Goal: Task Accomplishment & Management: Manage account settings

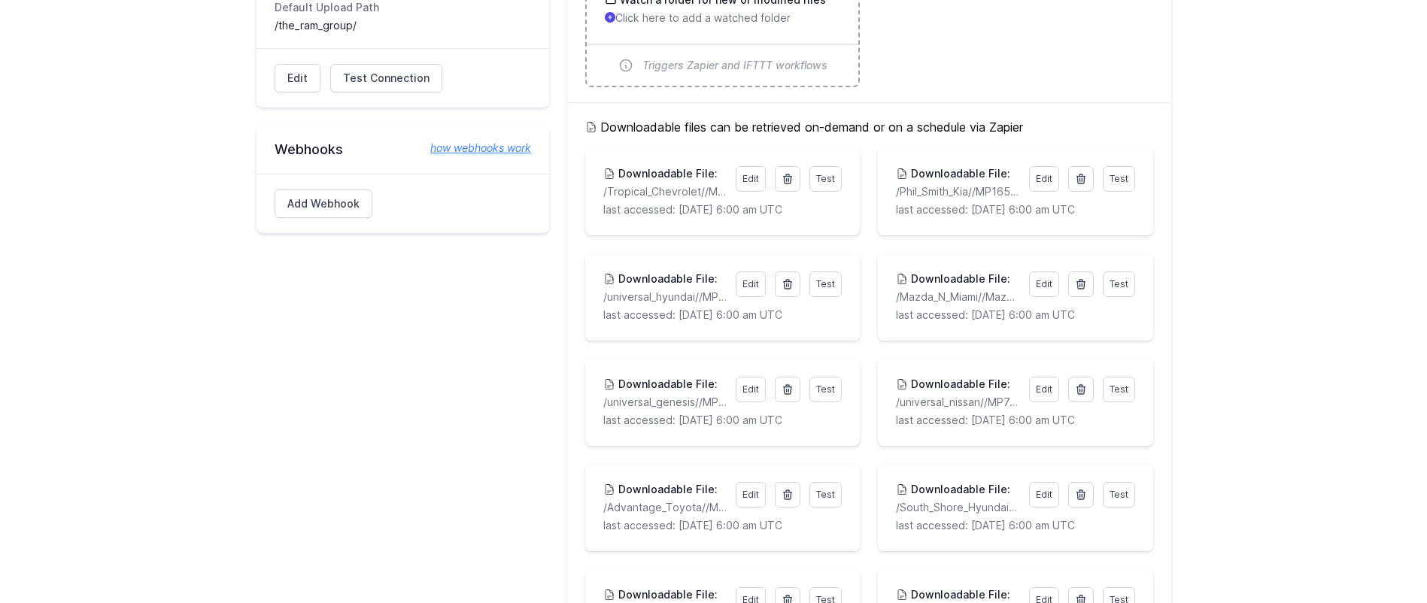
scroll to position [501, 0]
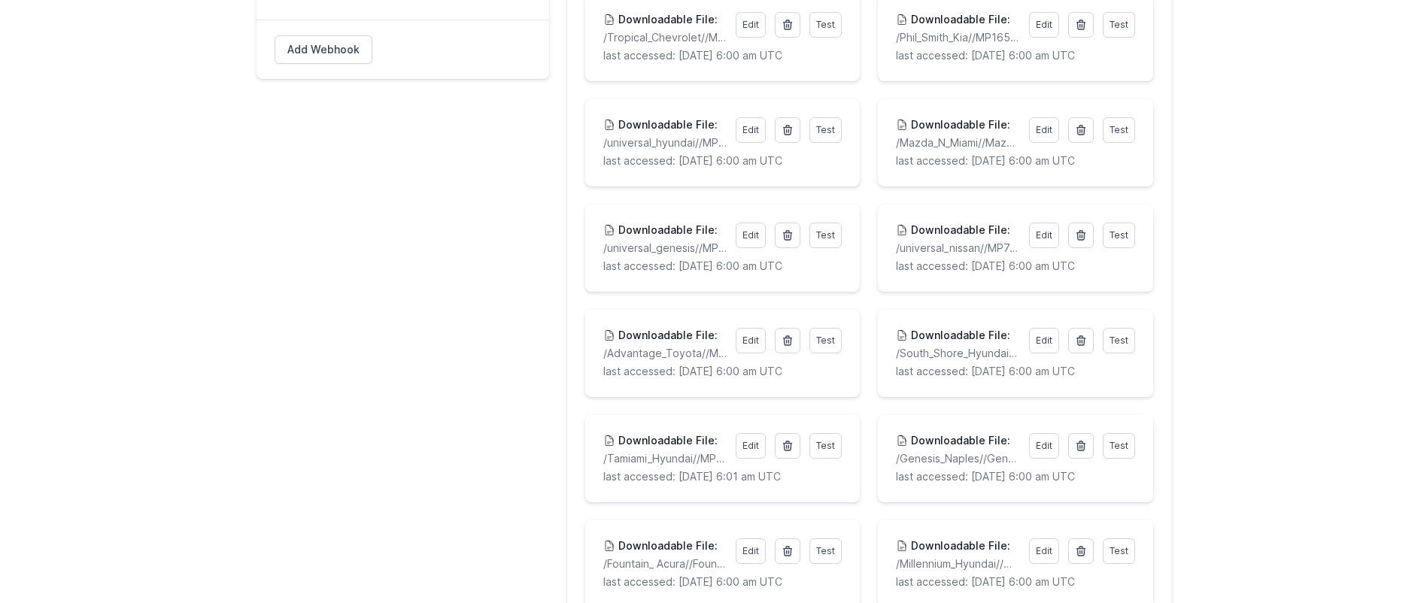
click at [675, 356] on p "/Advantage_Toyota//MP14216.csv" at bounding box center [664, 353] width 123 height 15
click at [736, 347] on link "Edit" at bounding box center [751, 341] width 30 height 26
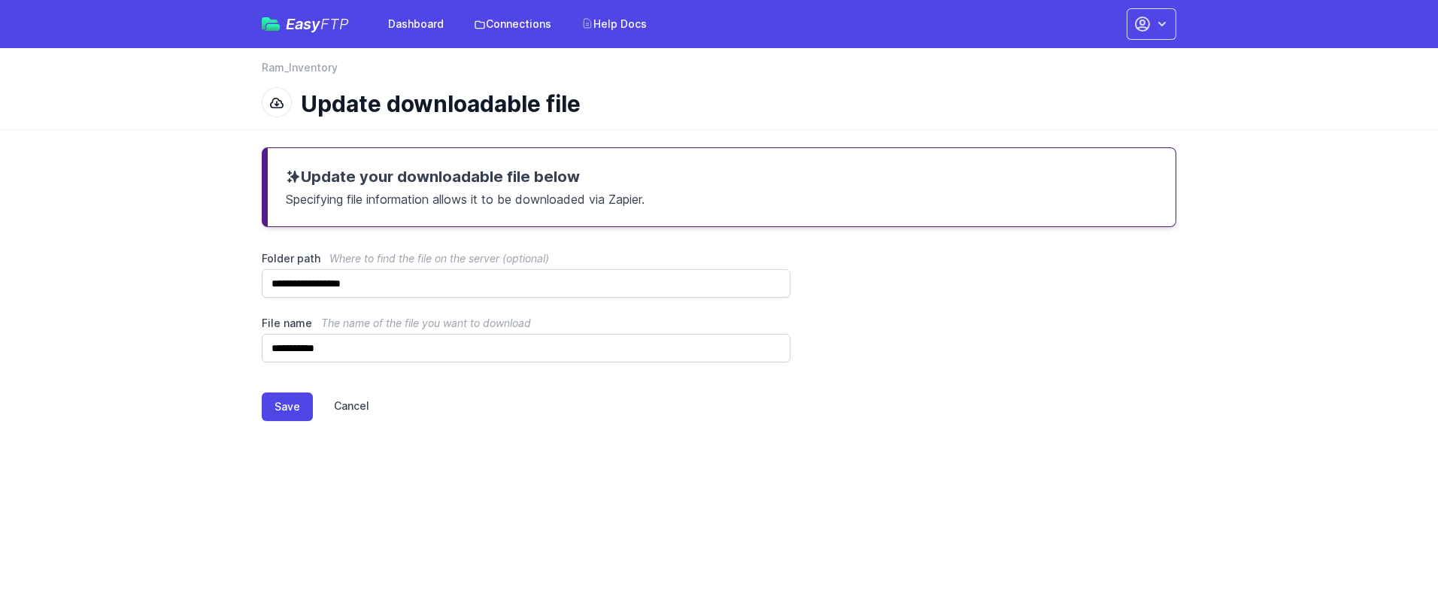
click at [348, 399] on link "Cancel" at bounding box center [341, 407] width 56 height 29
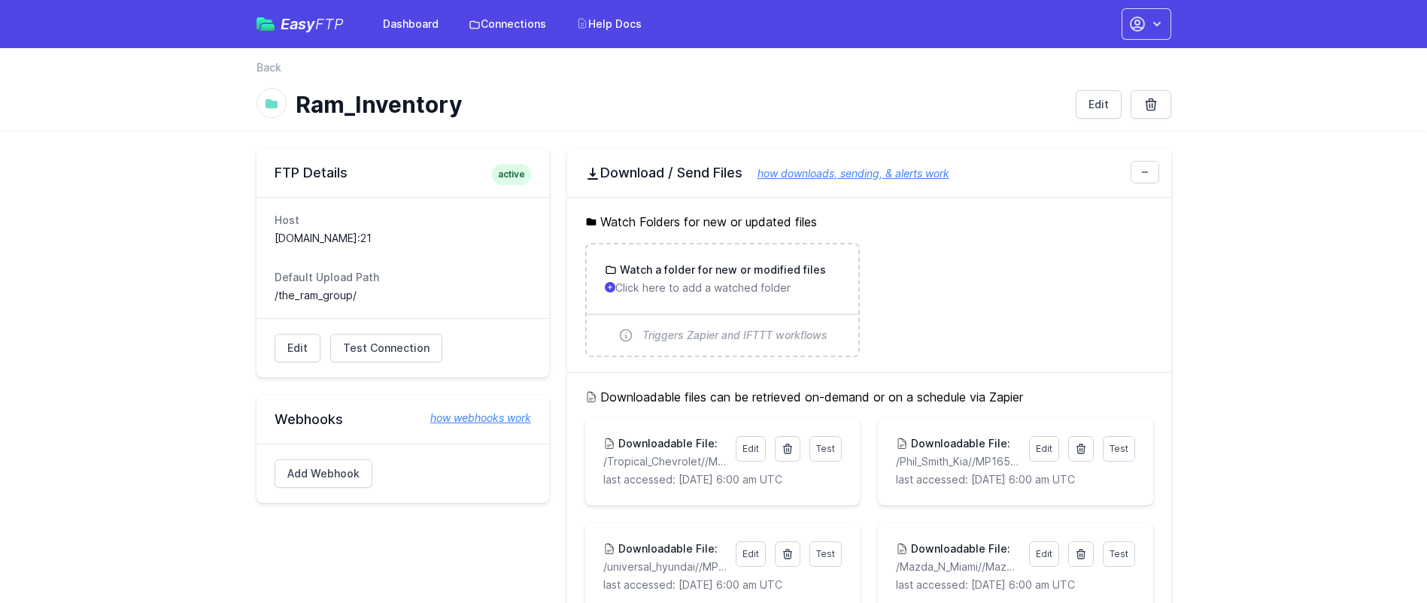
click at [351, 414] on h2 "Webhooks how webhooks work" at bounding box center [403, 420] width 256 height 18
